Goal: Task Accomplishment & Management: Complete application form

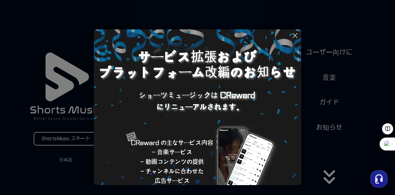
click at [64, 139] on button at bounding box center [197, 97] width 395 height 195
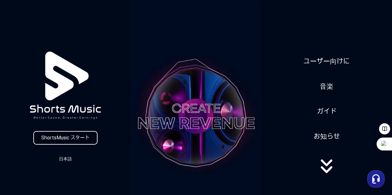
click at [78, 138] on link "ShortsMusic スタート" at bounding box center [65, 138] width 64 height 14
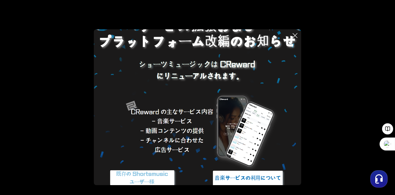
scroll to position [51, 0]
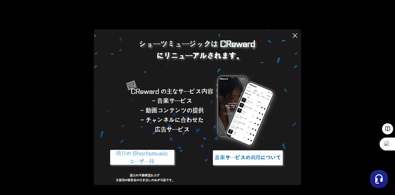
click at [149, 156] on img at bounding box center [142, 157] width 77 height 23
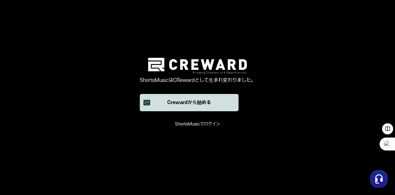
click at [196, 100] on font "Crewardから始める" at bounding box center [189, 103] width 44 height 6
